Goal: Communication & Community: Ask a question

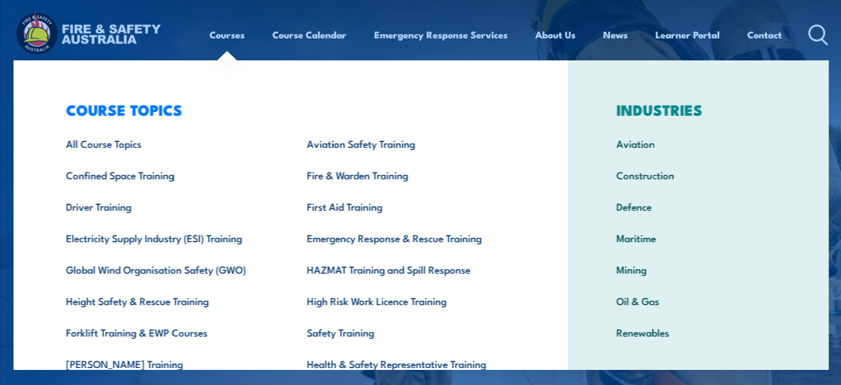
click at [224, 35] on link "Courses" at bounding box center [226, 35] width 35 height 30
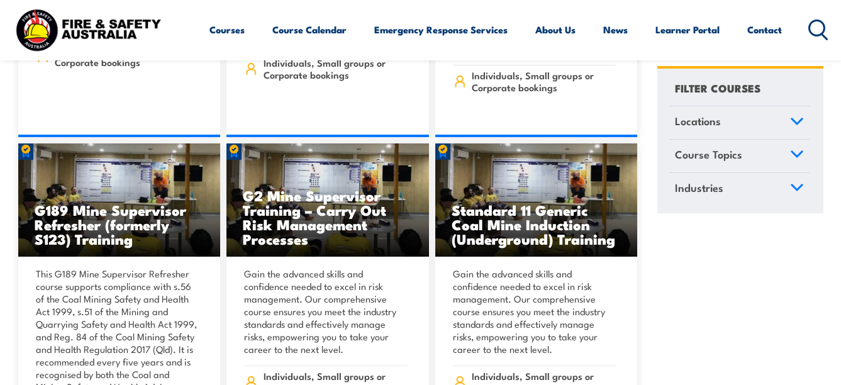
scroll to position [629, 0]
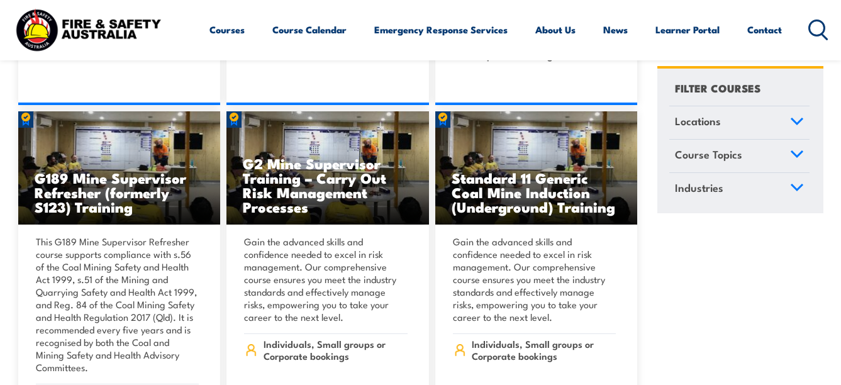
click at [798, 118] on icon at bounding box center [797, 120] width 14 height 9
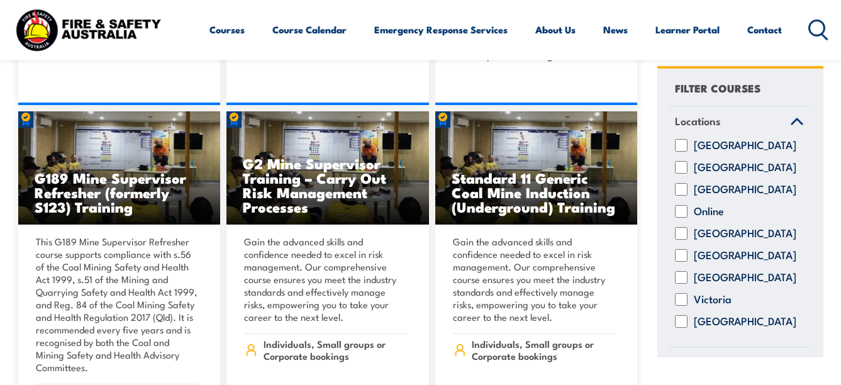
click at [683, 240] on input "[GEOGRAPHIC_DATA]" at bounding box center [681, 233] width 13 height 13
checkbox input "true"
click at [687, 218] on input "Online" at bounding box center [681, 211] width 13 height 13
checkbox input "true"
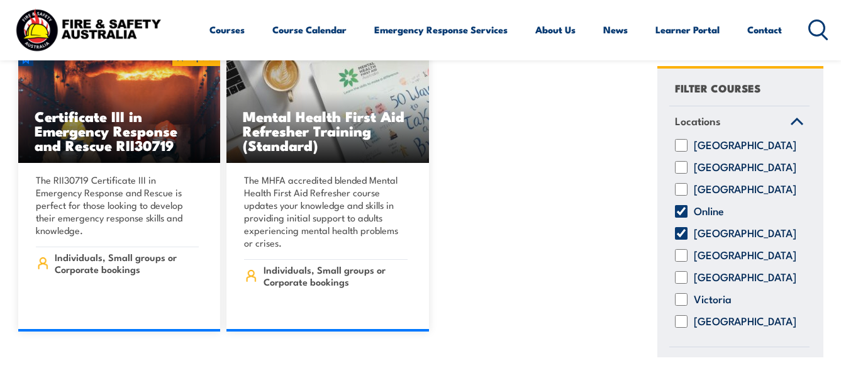
scroll to position [377, 0]
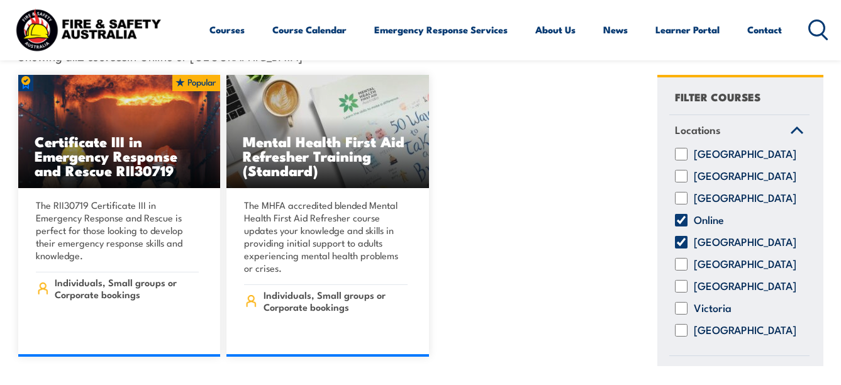
click at [687, 220] on input "Online" at bounding box center [681, 220] width 13 height 13
checkbox input "false"
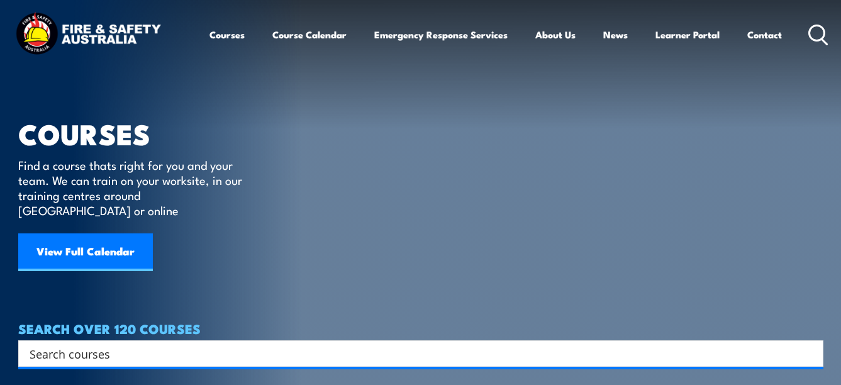
click at [103, 344] on input "Search input" at bounding box center [413, 353] width 766 height 19
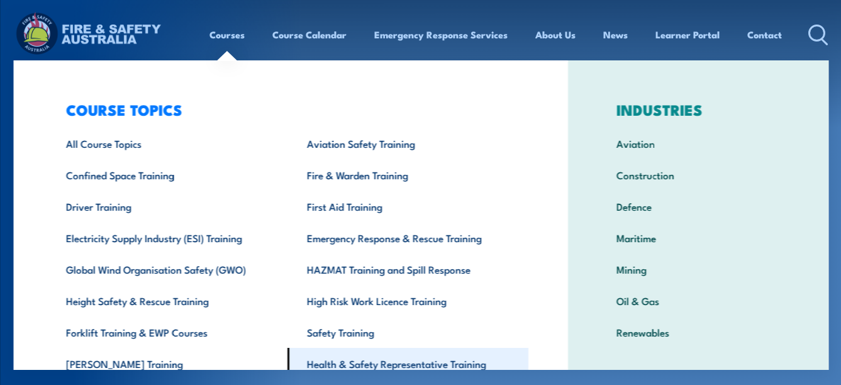
click at [314, 366] on link "Health & Safety Representative Training" at bounding box center [407, 363] width 241 height 31
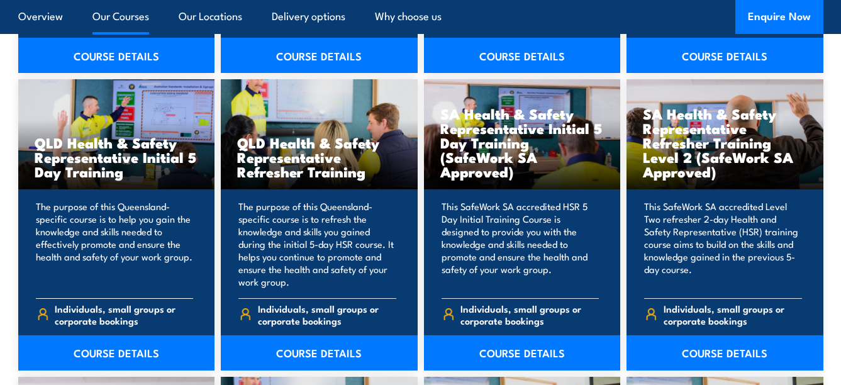
scroll to position [1573, 0]
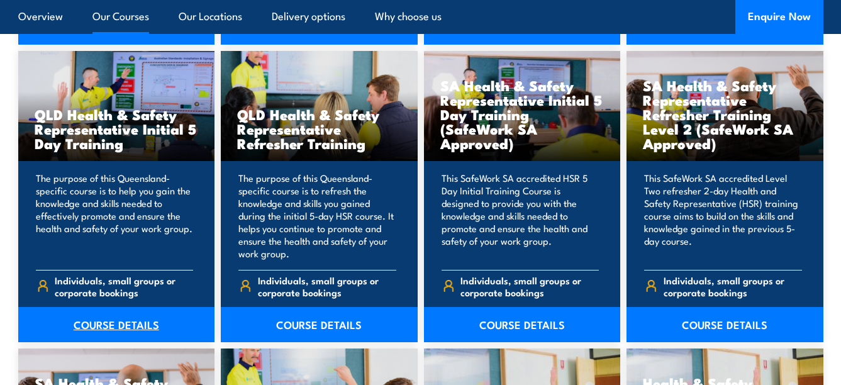
click at [109, 325] on link "COURSE DETAILS" at bounding box center [116, 324] width 197 height 35
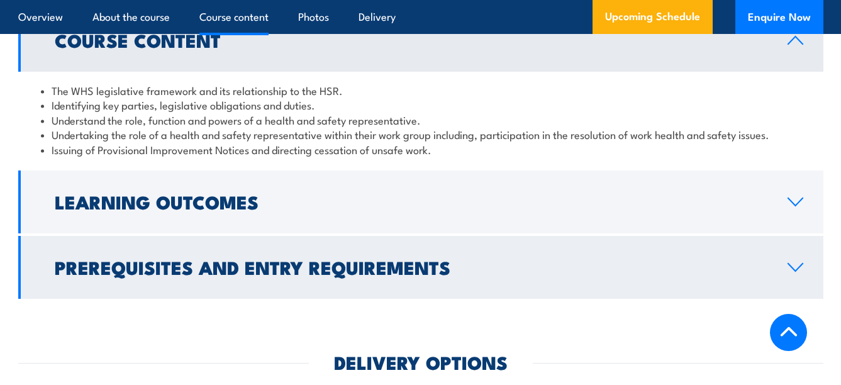
scroll to position [1384, 0]
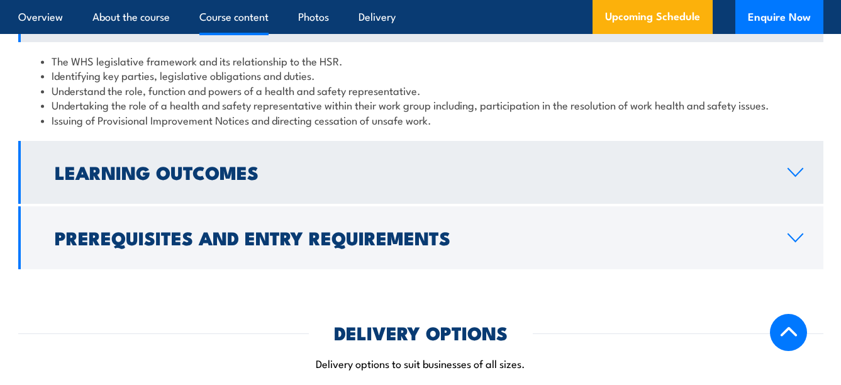
click at [795, 170] on icon at bounding box center [795, 172] width 17 height 10
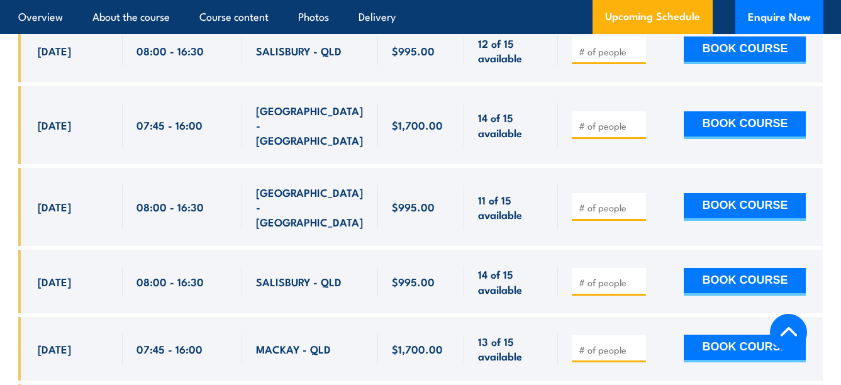
scroll to position [2516, 0]
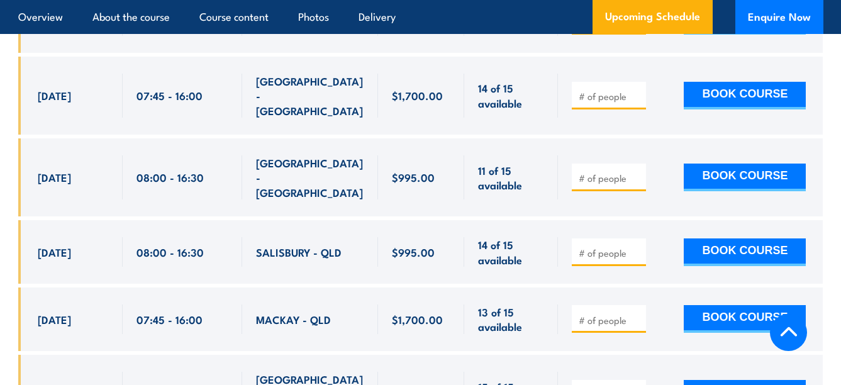
click at [577, 170] on span at bounding box center [608, 177] width 65 height 14
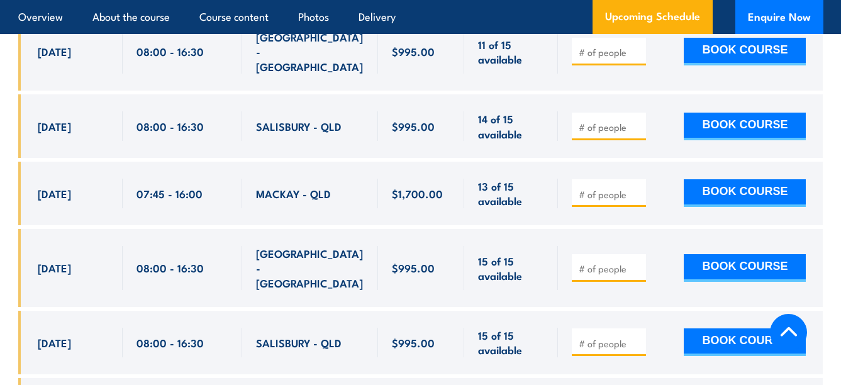
scroll to position [2705, 0]
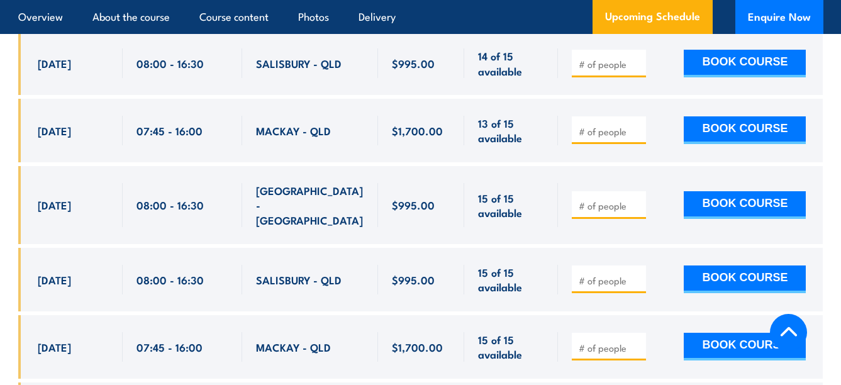
click at [308, 183] on span "BRISBANE CITY - QLD" at bounding box center [310, 205] width 108 height 44
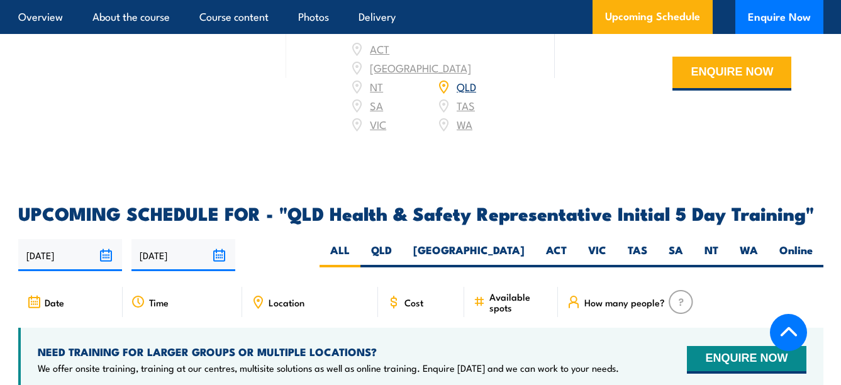
scroll to position [2202, 0]
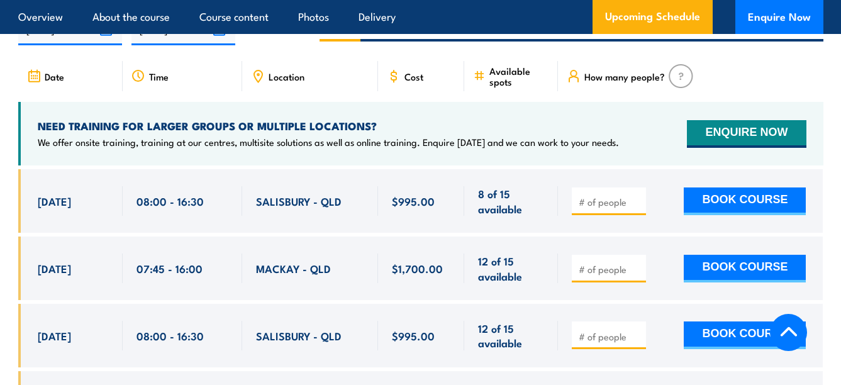
click at [260, 69] on icon at bounding box center [258, 76] width 14 height 14
click at [255, 70] on icon at bounding box center [258, 75] width 8 height 11
click at [281, 71] on span "Location" at bounding box center [287, 76] width 36 height 11
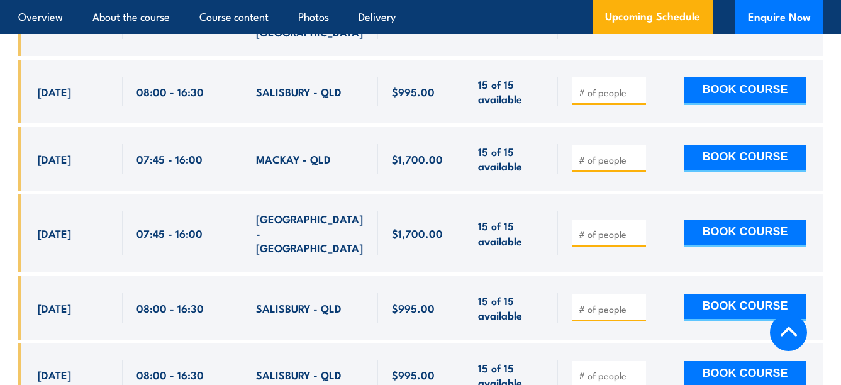
scroll to position [2894, 0]
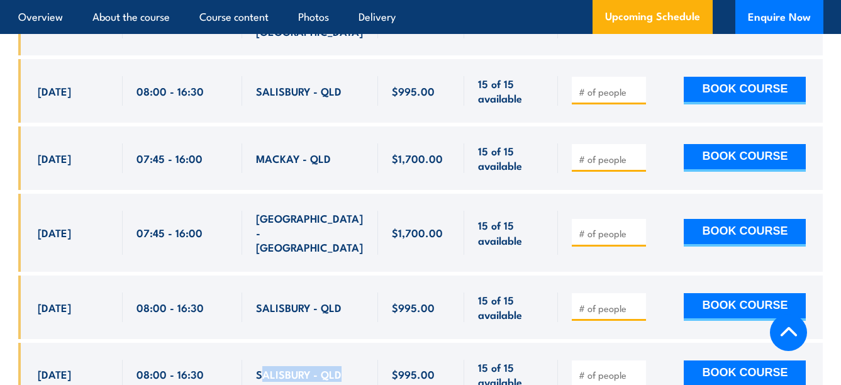
drag, startPoint x: 339, startPoint y: 298, endPoint x: 259, endPoint y: 293, distance: 80.1
click at [259, 367] on span "SALISBURY - QLD" at bounding box center [299, 374] width 86 height 14
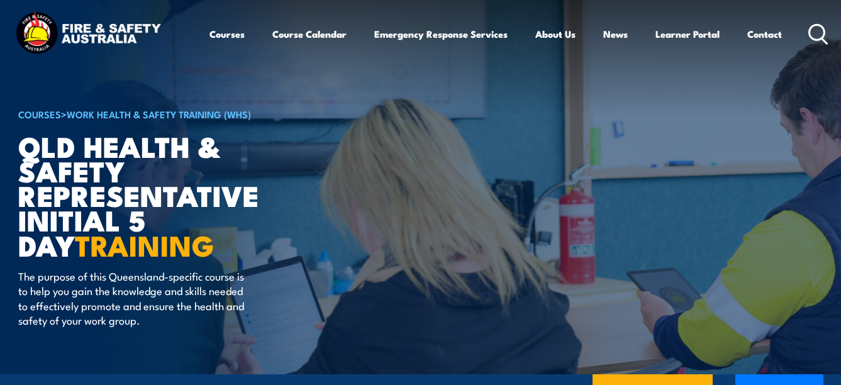
scroll to position [0, 0]
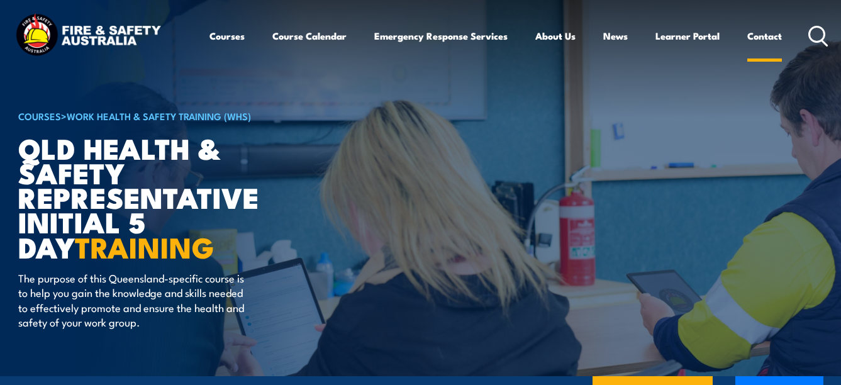
click at [761, 38] on link "Contact" at bounding box center [764, 36] width 35 height 30
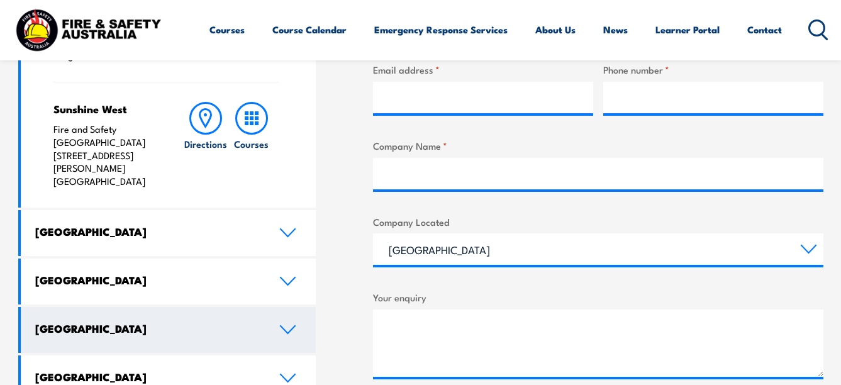
scroll to position [566, 0]
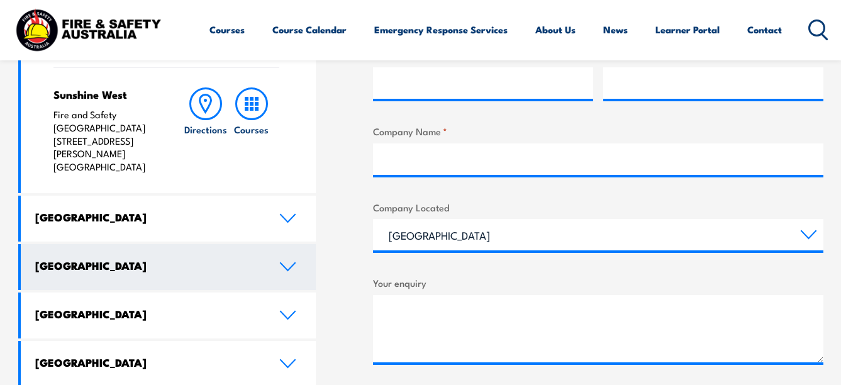
click at [303, 244] on link "[GEOGRAPHIC_DATA]" at bounding box center [169, 267] width 296 height 46
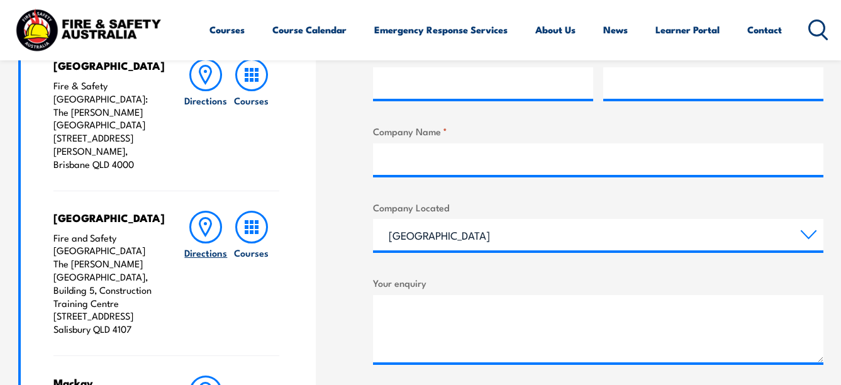
click at [204, 218] on icon at bounding box center [205, 227] width 11 height 18
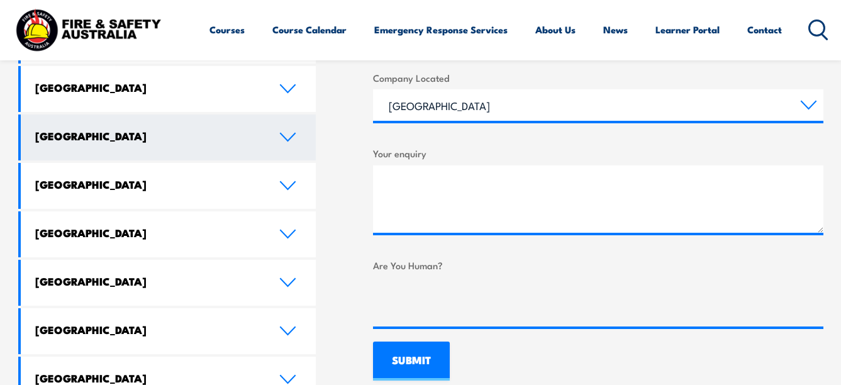
click at [291, 132] on icon at bounding box center [287, 137] width 17 height 10
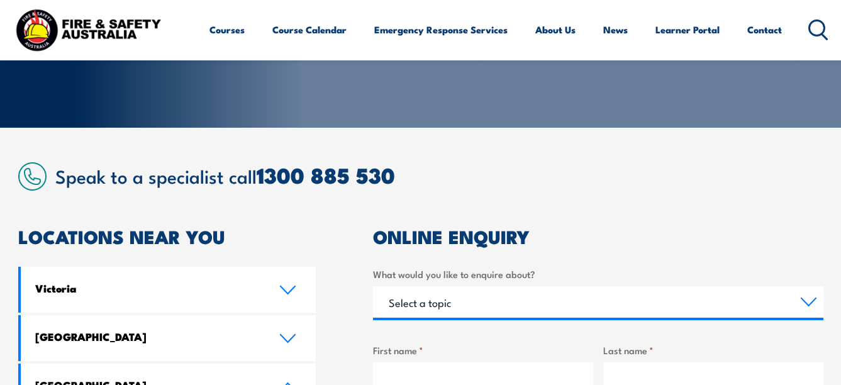
scroll to position [126, 0]
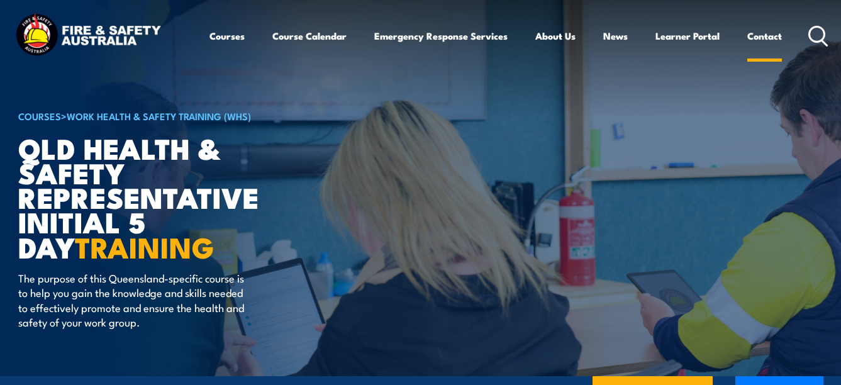
click at [770, 37] on link "Contact" at bounding box center [764, 36] width 35 height 30
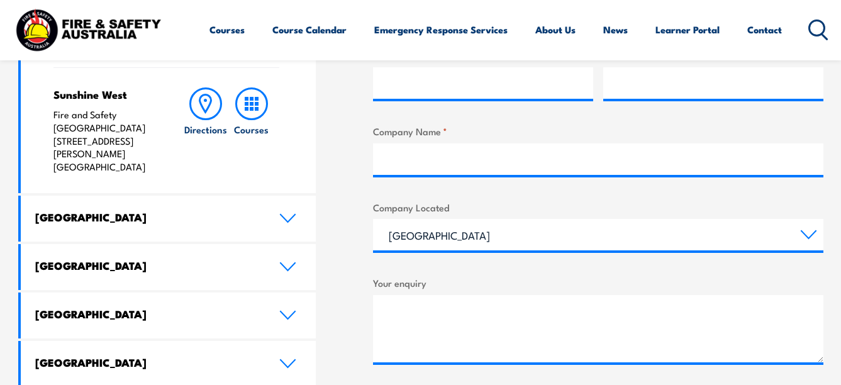
scroll to position [629, 0]
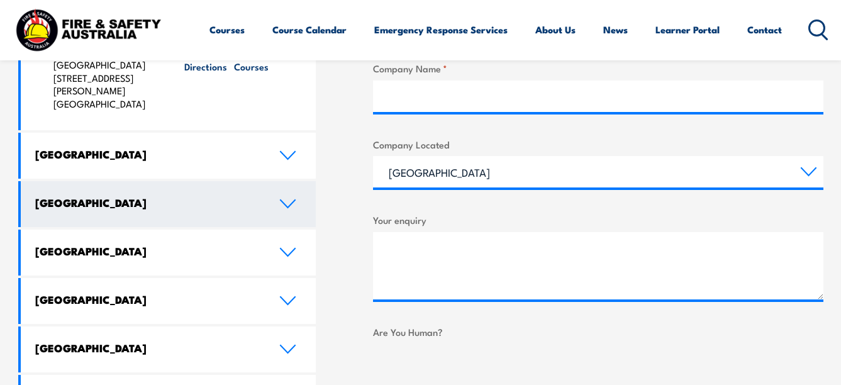
click at [281, 181] on link "[GEOGRAPHIC_DATA]" at bounding box center [169, 204] width 296 height 46
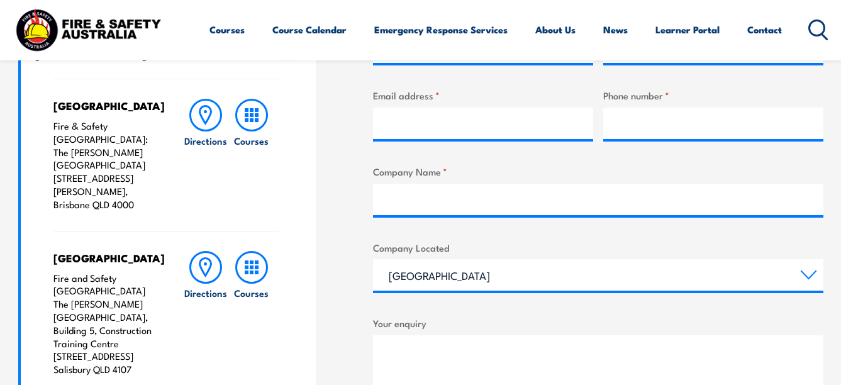
scroll to position [503, 0]
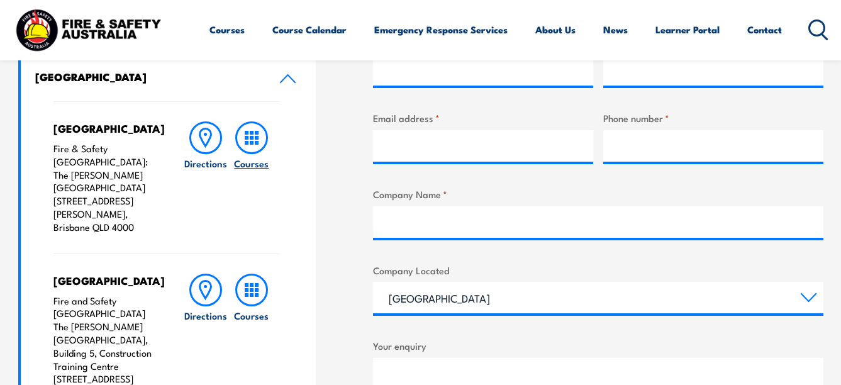
click at [247, 148] on icon at bounding box center [251, 137] width 33 height 33
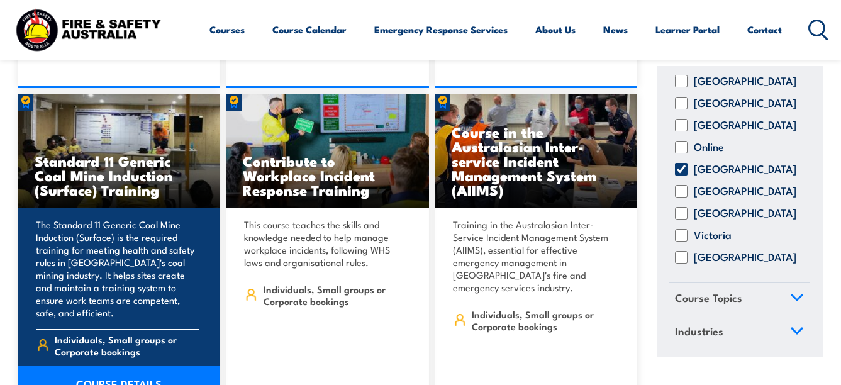
scroll to position [5158, 0]
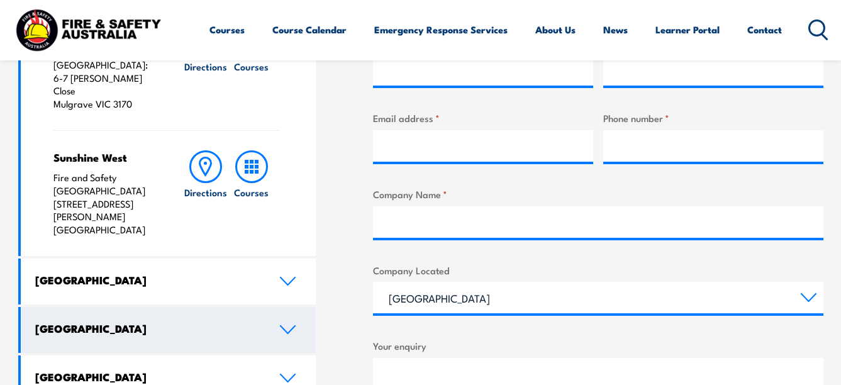
click at [282, 325] on icon at bounding box center [287, 330] width 17 height 10
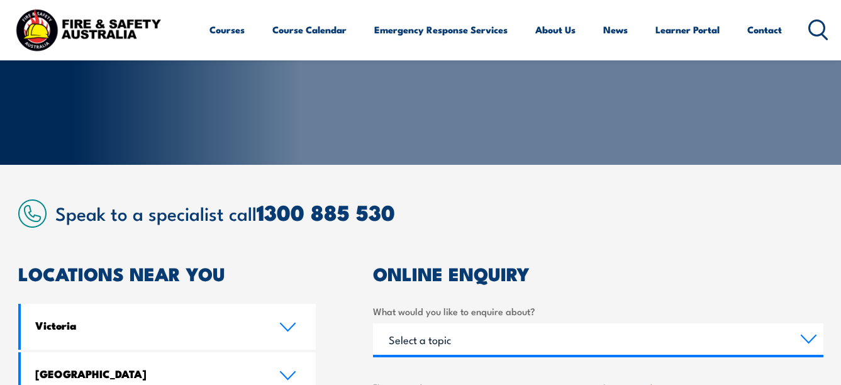
scroll to position [377, 0]
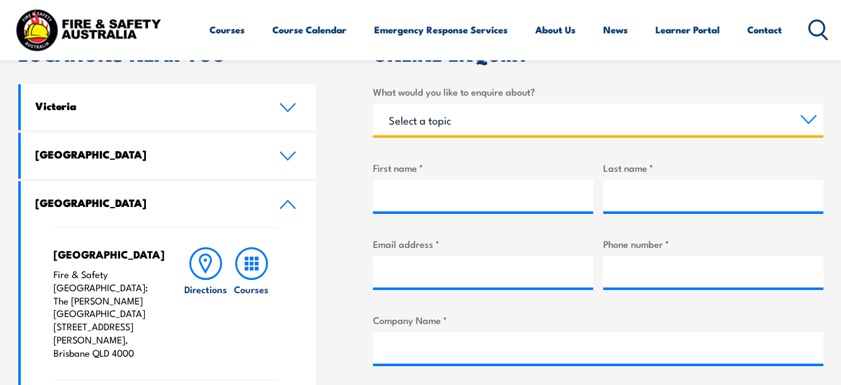
click at [805, 126] on select "Select a topic Training Emergency Response Services General Enquiry" at bounding box center [598, 119] width 450 height 31
select select "General Enquiry"
click at [373, 104] on select "Select a topic Training Emergency Response Services General Enquiry" at bounding box center [598, 119] width 450 height 31
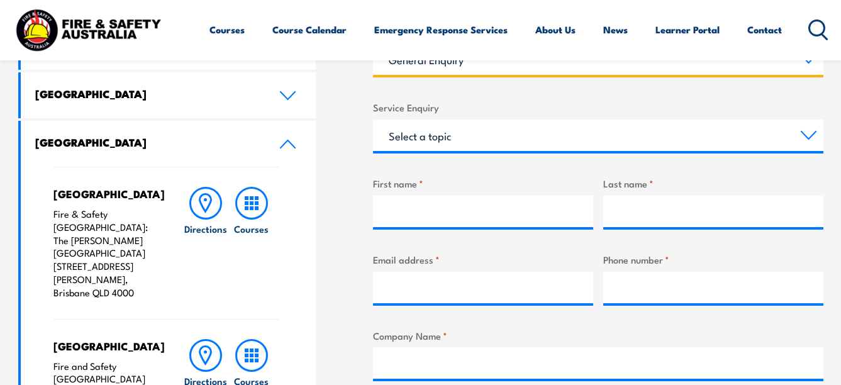
scroll to position [440, 0]
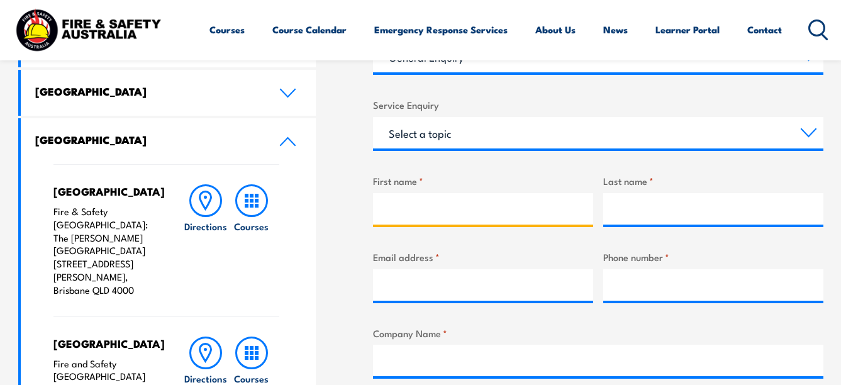
click at [421, 216] on input "First name *" at bounding box center [483, 208] width 220 height 31
type input "tamara"
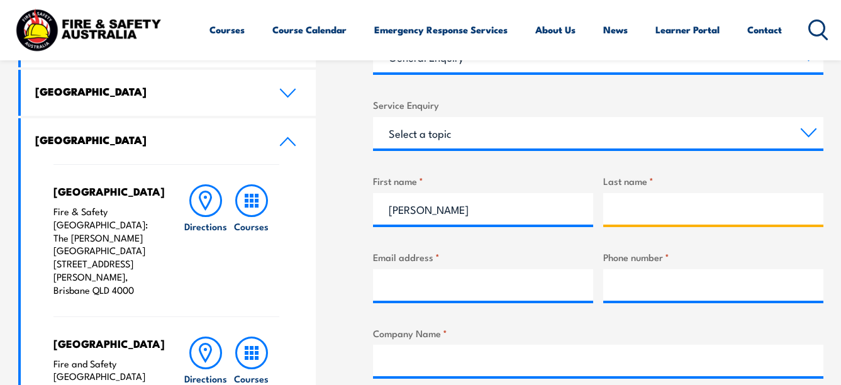
click at [632, 203] on input "Last name *" at bounding box center [713, 208] width 220 height 31
type input "palmer"
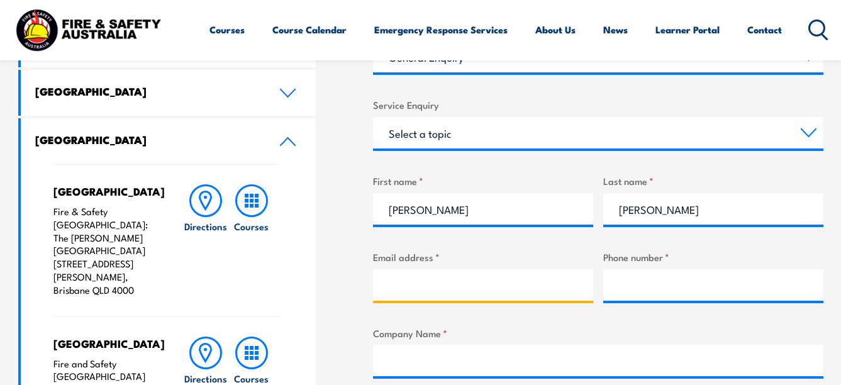
click at [420, 276] on input "Email address *" at bounding box center [483, 284] width 220 height 31
type input "tamara.palmer@ftgf.com.au"
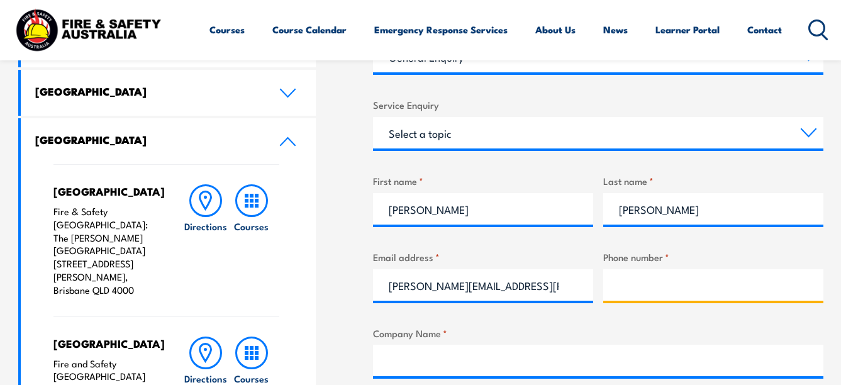
click at [628, 286] on input "Phone number *" at bounding box center [713, 284] width 220 height 31
click at [696, 290] on input "07344" at bounding box center [713, 284] width 220 height 31
click at [662, 289] on input "07344" at bounding box center [713, 284] width 220 height 31
click at [689, 284] on input "07344" at bounding box center [713, 284] width 220 height 31
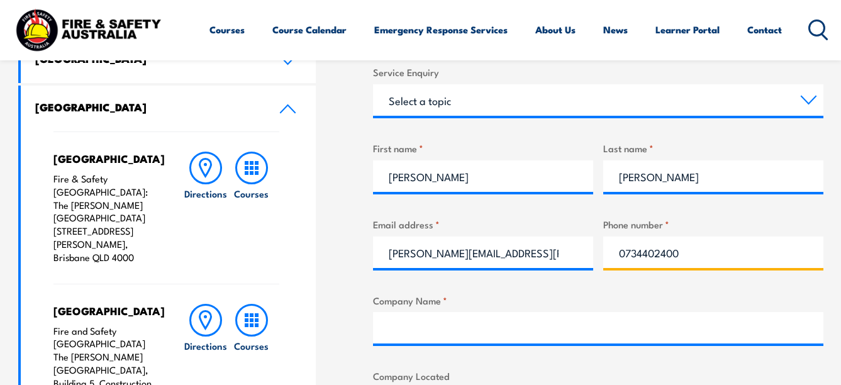
scroll to position [503, 0]
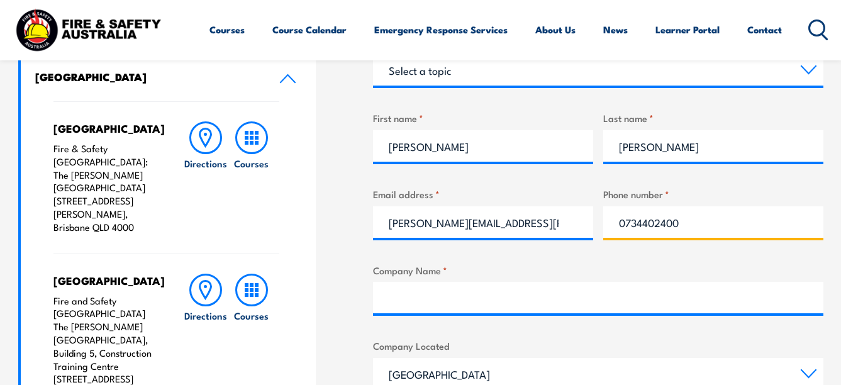
type input "0734402400"
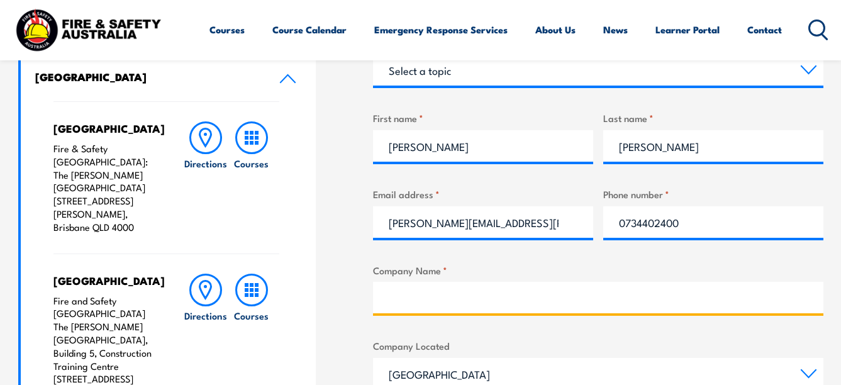
click at [401, 296] on input "Company Name *" at bounding box center [598, 297] width 450 height 31
click at [505, 300] on input "Fresh To Go Foods" at bounding box center [598, 297] width 450 height 31
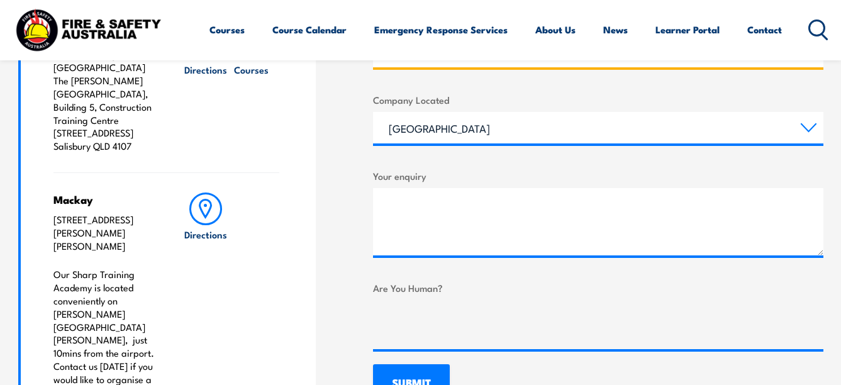
scroll to position [755, 0]
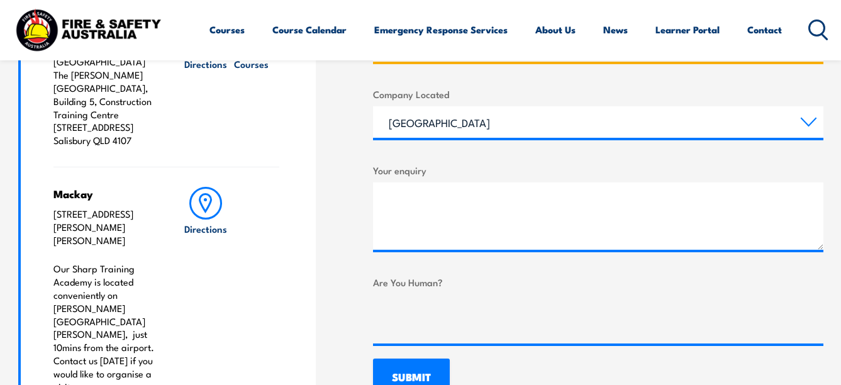
type input "Fresh To Go Foods"
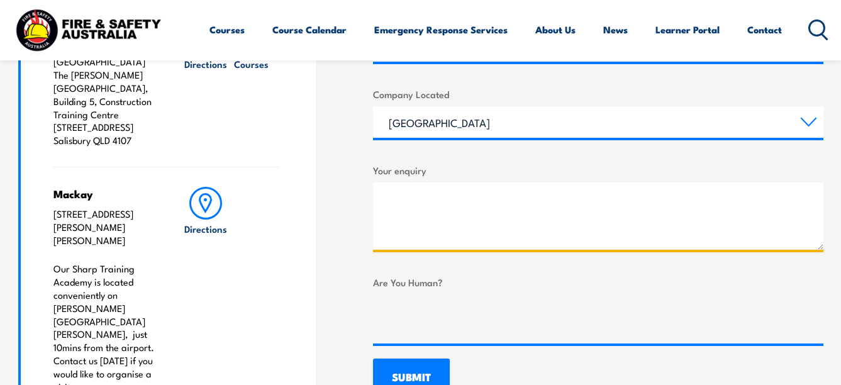
click at [393, 244] on textarea "Your enquiry" at bounding box center [598, 215] width 450 height 67
click at [392, 201] on textarea "hi, I'd just like to confirm that" at bounding box center [598, 215] width 450 height 67
click at [544, 203] on textarea "Hi, I'd just like to confirm that" at bounding box center [598, 215] width 450 height 67
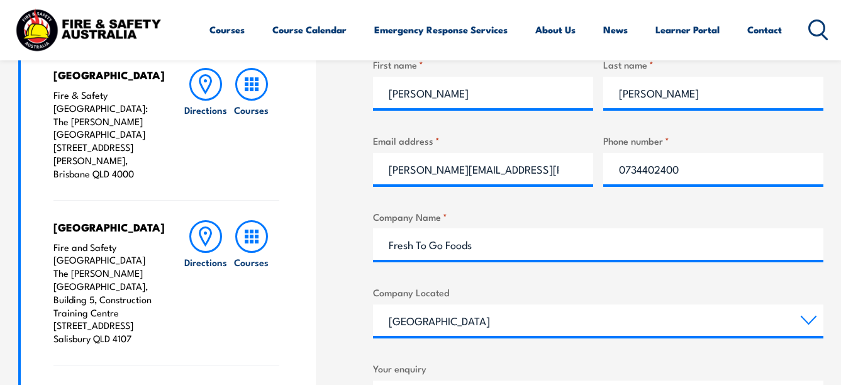
scroll to position [576, 0]
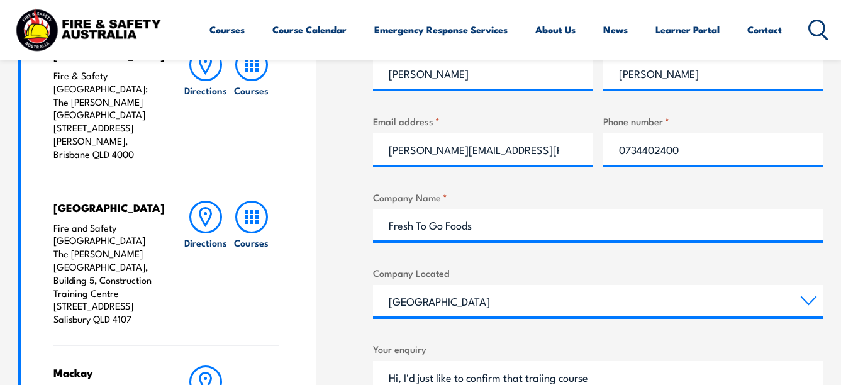
drag, startPoint x: 547, startPoint y: 376, endPoint x: 547, endPoint y: 382, distance: 6.3
drag, startPoint x: 720, startPoint y: 384, endPoint x: 660, endPoint y: 382, distance: 60.4
drag, startPoint x: 718, startPoint y: 377, endPoint x: 708, endPoint y: 380, distance: 11.0
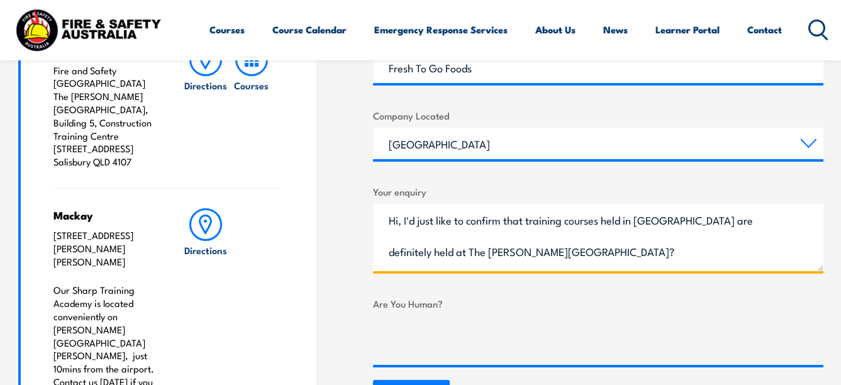
scroll to position [796, 0]
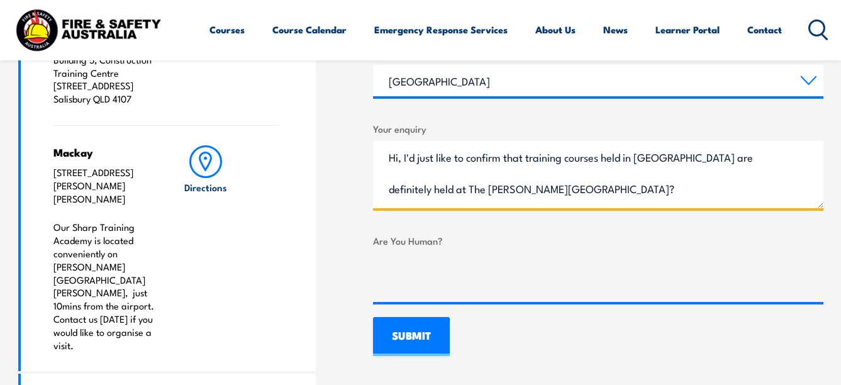
click at [528, 191] on textarea "Hi, I'd just like to confirm that training courses held in Brisbane are definit…" at bounding box center [598, 174] width 450 height 67
click at [715, 185] on textarea "Hi, I'd just like to confirm that training courses held in Brisbane are definit…" at bounding box center [598, 174] width 450 height 67
drag, startPoint x: 644, startPoint y: 193, endPoint x: 519, endPoint y: 191, distance: 125.2
click at [519, 192] on textarea "Hi, I'd just like to confirm that training courses held in Brisbane are definit…" at bounding box center [598, 174] width 450 height 67
click at [621, 190] on textarea "Hi, I'd just like to confirm that training courses held in Brisbane are definit…" at bounding box center [598, 174] width 450 height 67
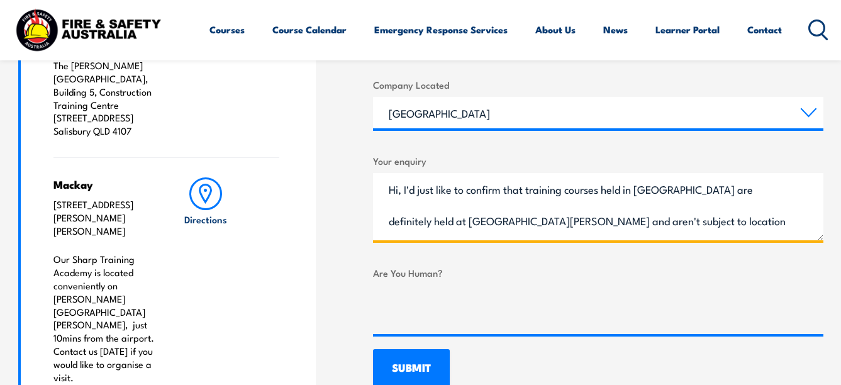
scroll to position [1007, 0]
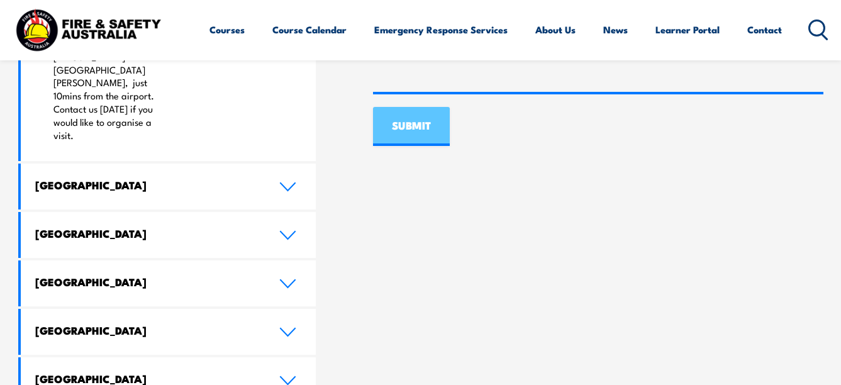
type textarea "Hi, I'd just like to confirm that training courses held in Brisbane are definit…"
click at [420, 134] on input "SUBMIT" at bounding box center [411, 126] width 77 height 39
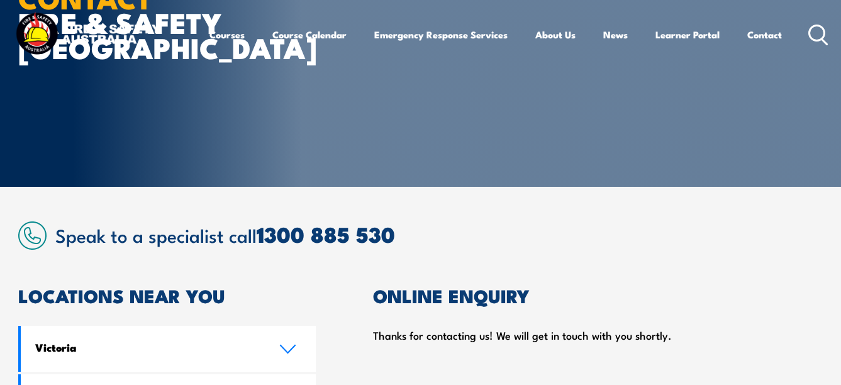
scroll to position [0, 0]
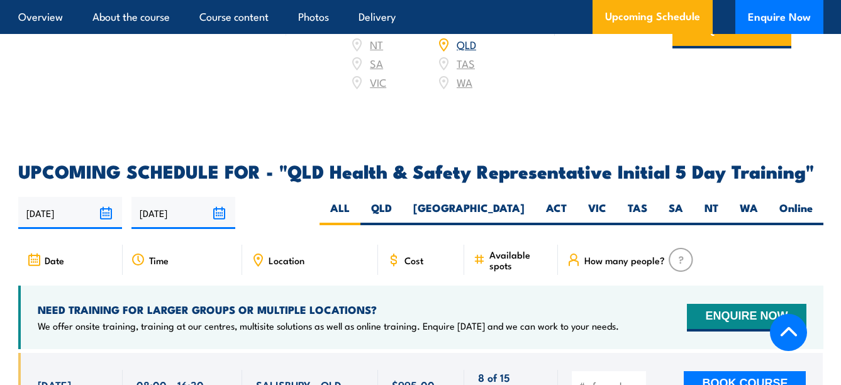
scroll to position [2076, 0]
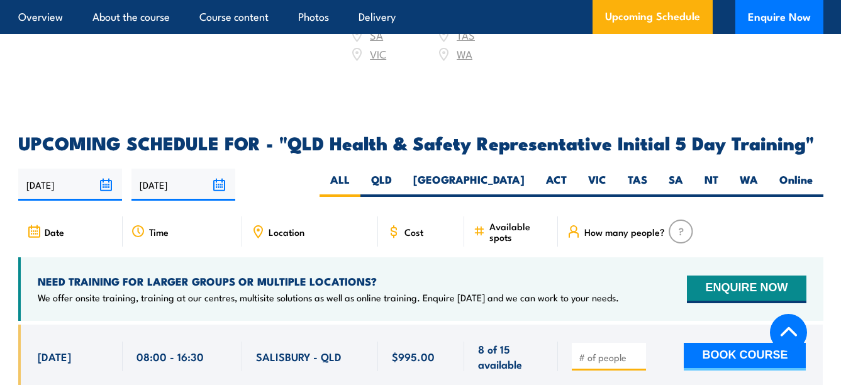
click at [684, 220] on img at bounding box center [681, 232] width 25 height 24
click at [679, 220] on img at bounding box center [681, 232] width 25 height 24
click at [403, 172] on label "QLD" at bounding box center [381, 184] width 42 height 25
click at [400, 172] on input "QLD" at bounding box center [396, 176] width 8 height 8
radio input "true"
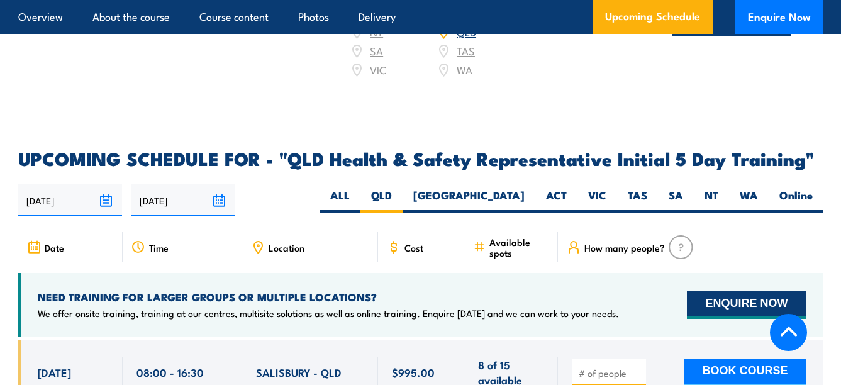
scroll to position [2065, 0]
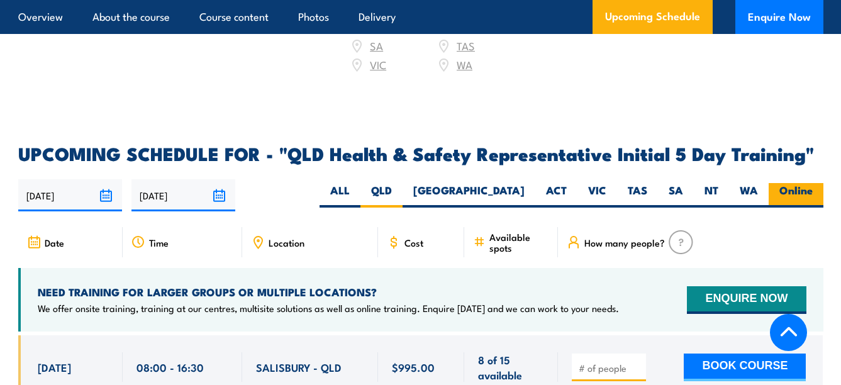
click at [801, 183] on label "Online" at bounding box center [796, 195] width 55 height 25
click at [813, 183] on input "Online" at bounding box center [817, 187] width 8 height 8
radio input "true"
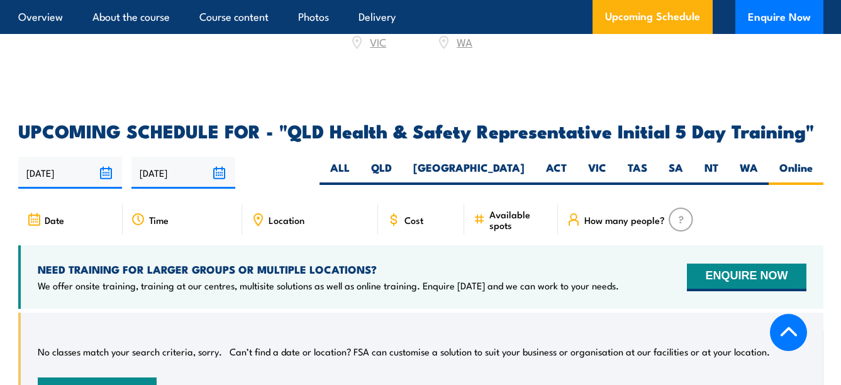
scroll to position [2065, 0]
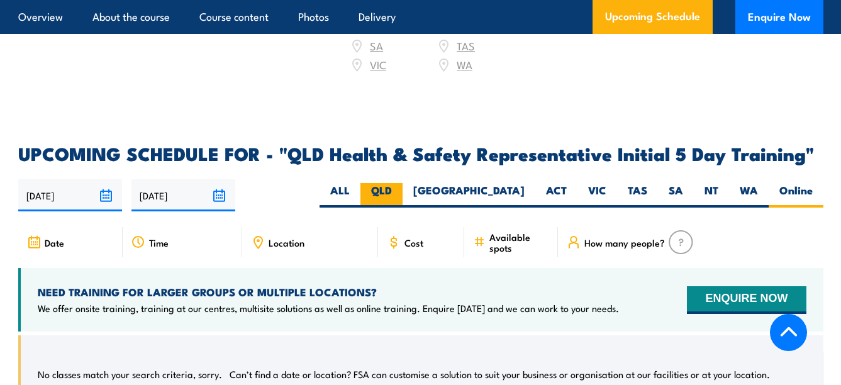
click at [403, 183] on label "QLD" at bounding box center [381, 195] width 42 height 25
click at [400, 183] on input "QLD" at bounding box center [396, 187] width 8 height 8
radio input "true"
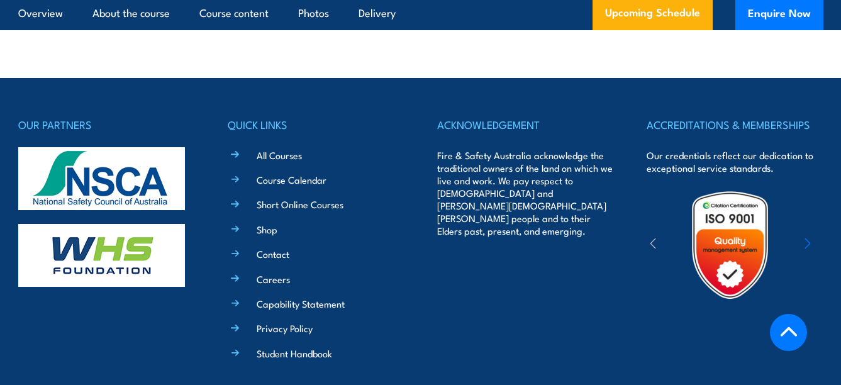
scroll to position [4382, 0]
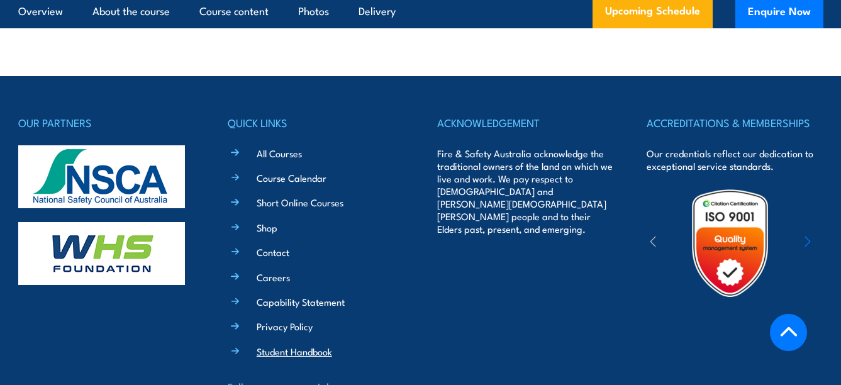
click at [268, 345] on link "Student Handbook" at bounding box center [294, 351] width 75 height 13
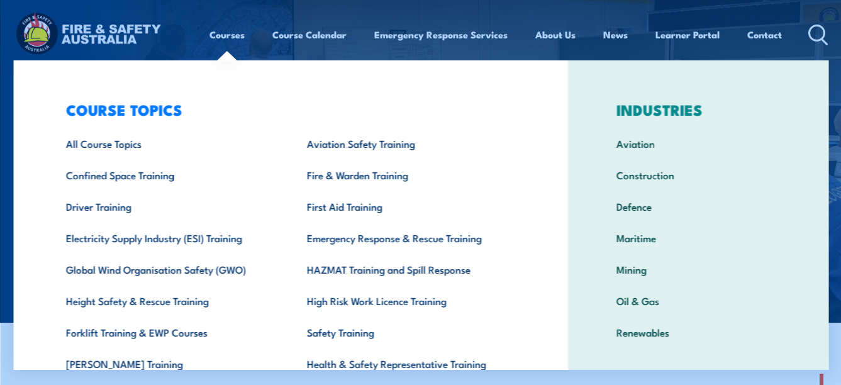
click at [214, 31] on link "Courses" at bounding box center [226, 35] width 35 height 30
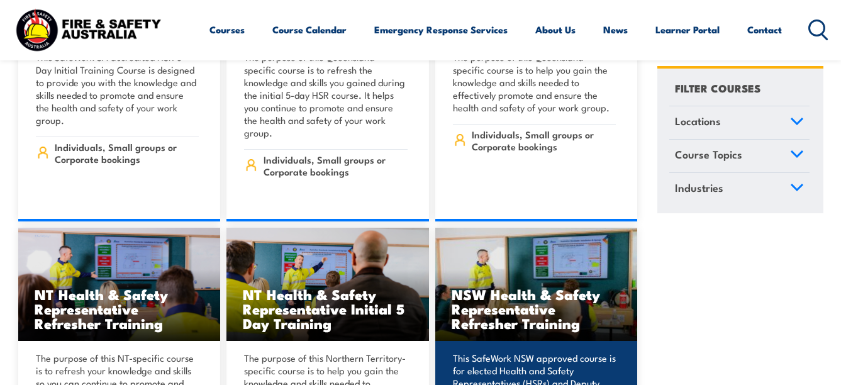
scroll to position [5221, 0]
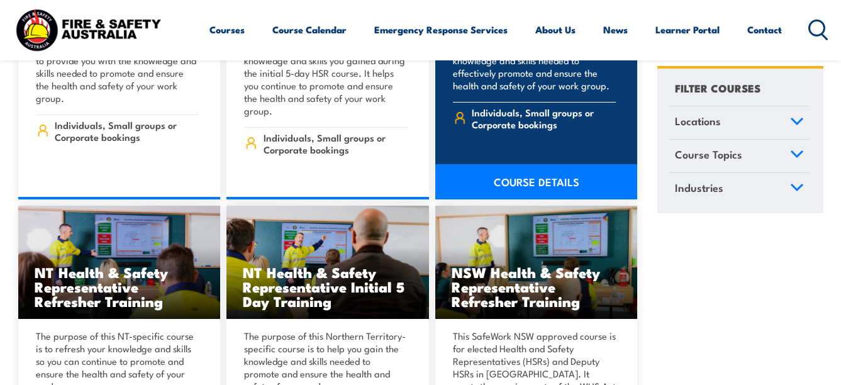
click at [547, 164] on link "COURSE DETAILS" at bounding box center [536, 181] width 203 height 35
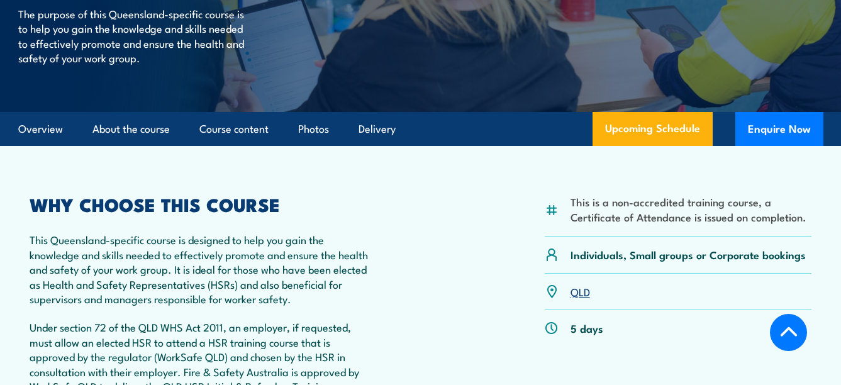
scroll to position [252, 0]
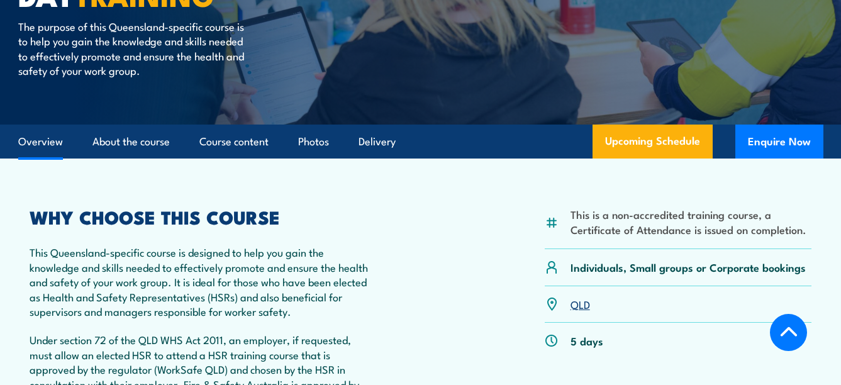
click at [46, 142] on link "Overview" at bounding box center [40, 141] width 45 height 33
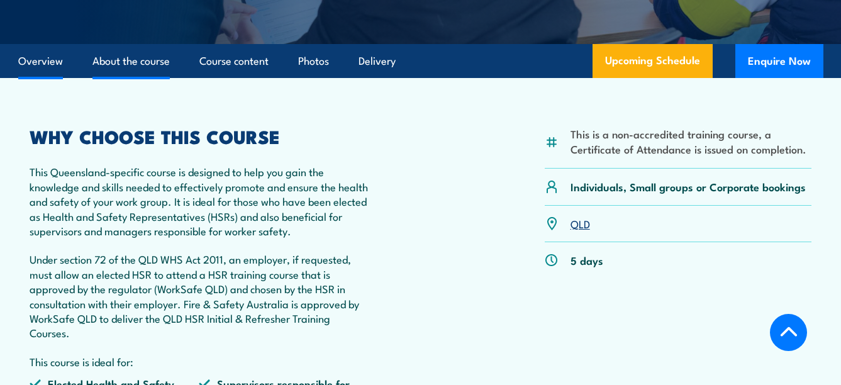
click at [143, 92] on article "This is a non-accredited training course, a Certificate of Attendance is issued…" at bounding box center [421, 371] width 816 height 587
click at [143, 58] on link "About the course" at bounding box center [130, 61] width 77 height 33
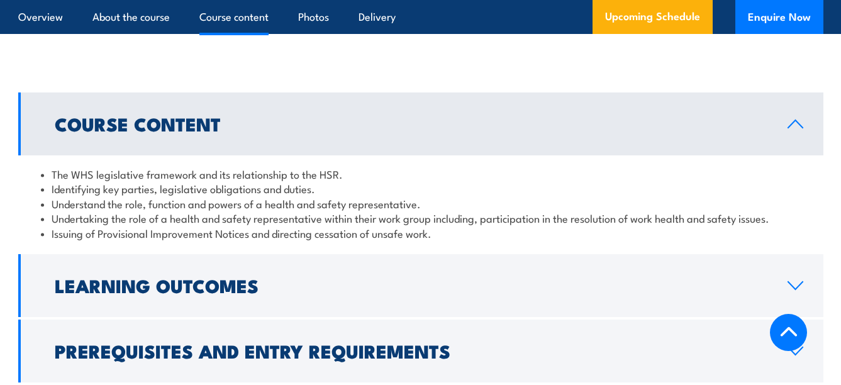
scroll to position [1288, 0]
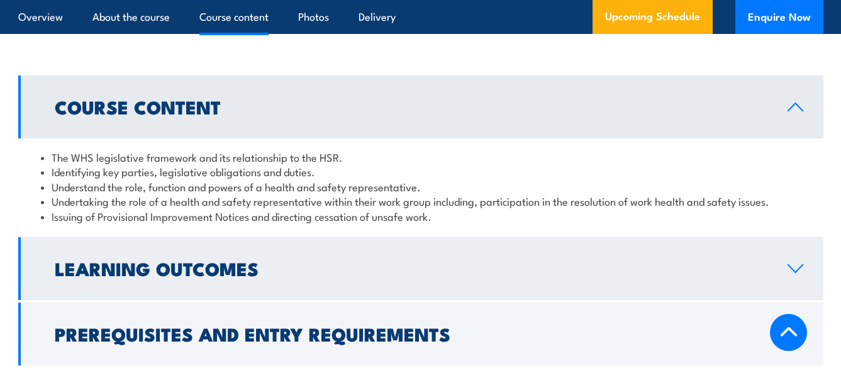
click at [798, 264] on icon at bounding box center [795, 269] width 17 height 10
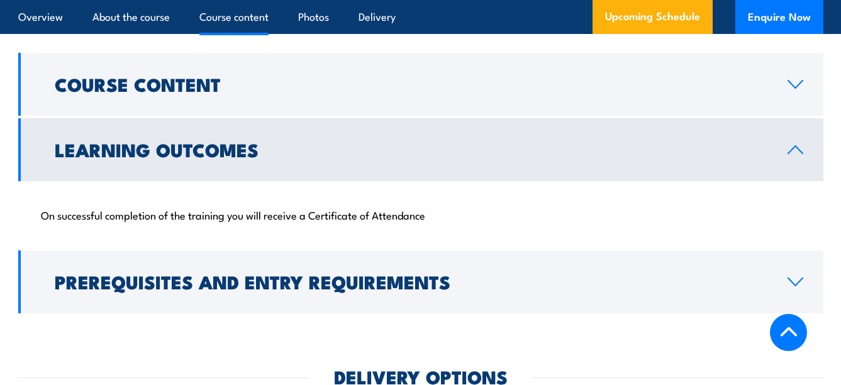
scroll to position [1351, 0]
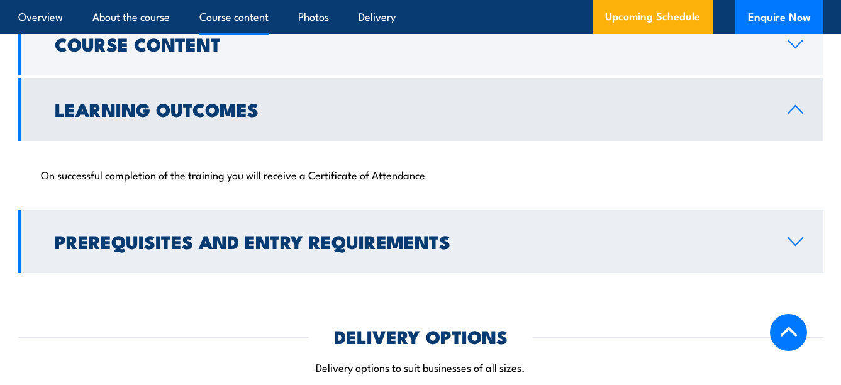
click at [798, 238] on icon at bounding box center [795, 242] width 17 height 10
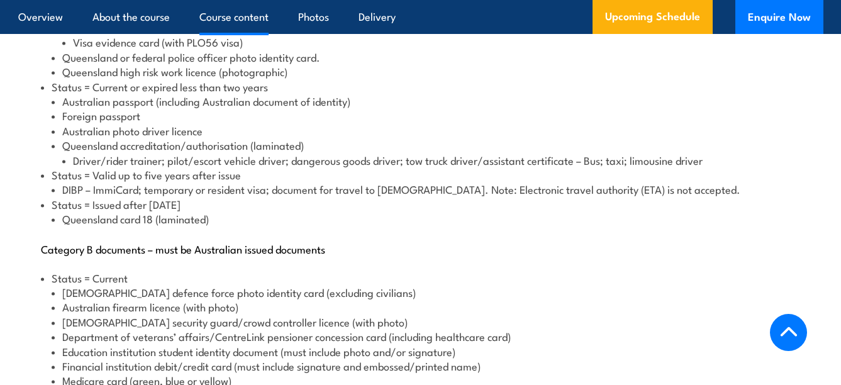
scroll to position [1854, 0]
